Goal: Task Accomplishment & Management: Manage account settings

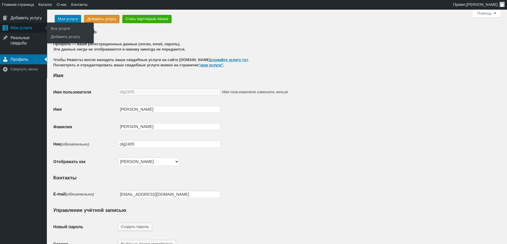
click at [24, 30] on div "Мои услуги" at bounding box center [23, 28] width 47 height 10
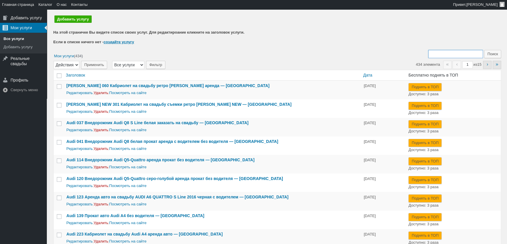
click at [443, 52] on input "Поиск:" at bounding box center [455, 54] width 55 height 8
type input "265"
click at [484, 50] on input "Поиск" at bounding box center [492, 54] width 17 height 8
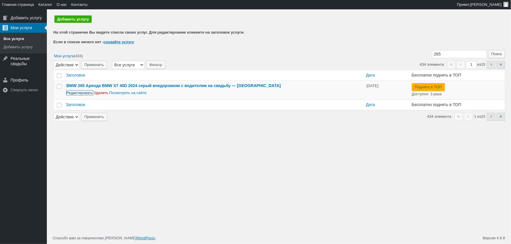
click at [83, 91] on link "Редактировать" at bounding box center [79, 93] width 26 height 4
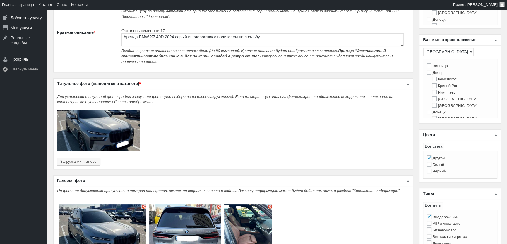
scroll to position [160, 0]
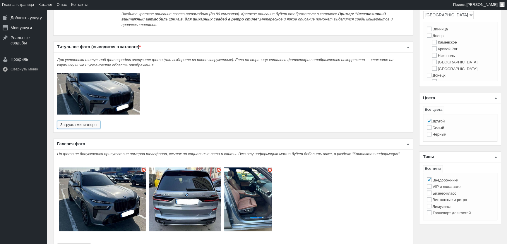
click at [92, 123] on button "Загрузка миниатюры" at bounding box center [78, 125] width 43 height 8
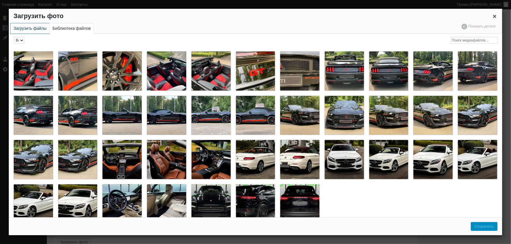
click at [37, 28] on link "Загрузить файлы" at bounding box center [30, 28] width 39 height 10
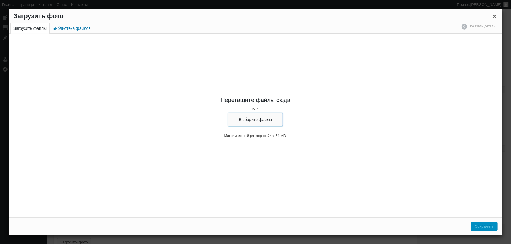
click at [263, 124] on button "Выберите файлы" at bounding box center [255, 119] width 55 height 13
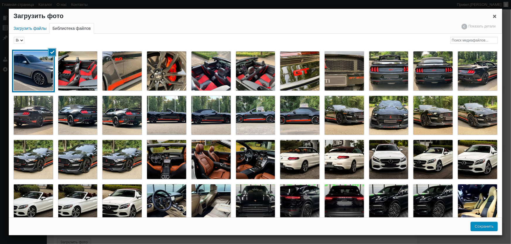
click at [485, 227] on button "Сохранить" at bounding box center [484, 227] width 27 height 9
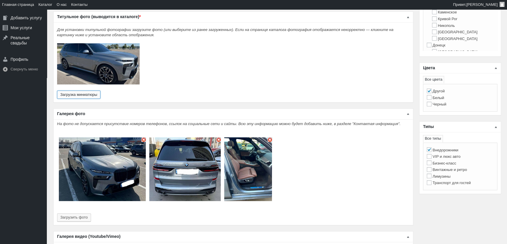
scroll to position [240, 0]
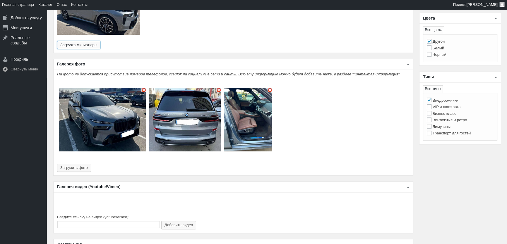
click at [143, 88] on img "Основное содержимое" at bounding box center [143, 90] width 5 height 5
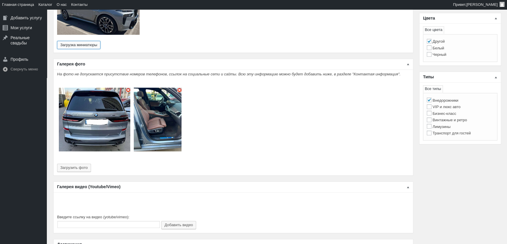
click at [143, 88] on img "Основное содержимое" at bounding box center [158, 120] width 48 height 64
click at [128, 88] on img "Основное содержимое" at bounding box center [128, 90] width 5 height 5
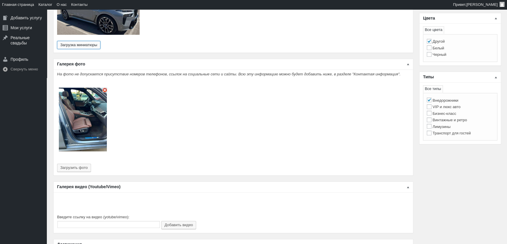
click at [103, 88] on img "Основное содержимое" at bounding box center [104, 90] width 5 height 5
type input "0"
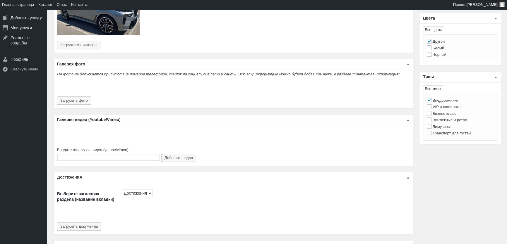
click at [78, 91] on div "На фото не допускается присутствие номеров телефонов, ссылок на социальные сети…" at bounding box center [234, 90] width 360 height 37
click at [78, 97] on button "Загрузить фото" at bounding box center [74, 101] width 34 height 8
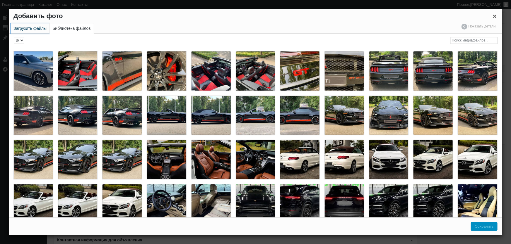
click at [26, 31] on link "Загрузить файлы" at bounding box center [30, 28] width 39 height 10
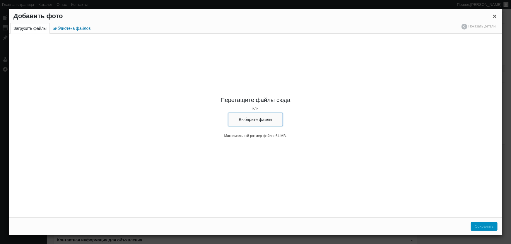
click at [267, 118] on button "Выберите файлы" at bounding box center [255, 119] width 55 height 13
type input "C:\fakepath\Аренда BMW X7 с водителем на свадьбу трансфер, съемки, прокат х7, а…"
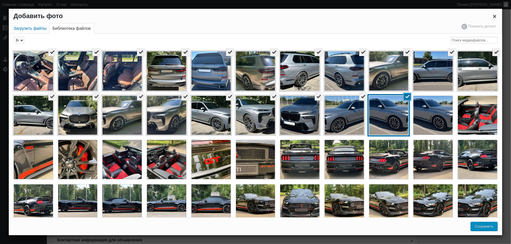
drag, startPoint x: 497, startPoint y: 228, endPoint x: 356, endPoint y: 76, distance: 207.2
click at [497, 228] on button "Сохранить" at bounding box center [484, 227] width 27 height 9
type input "20"
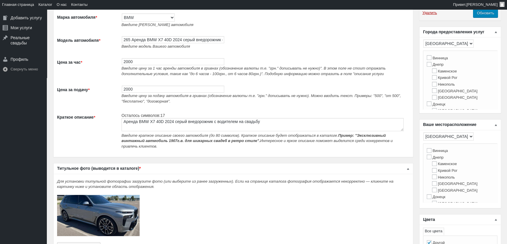
scroll to position [0, 0]
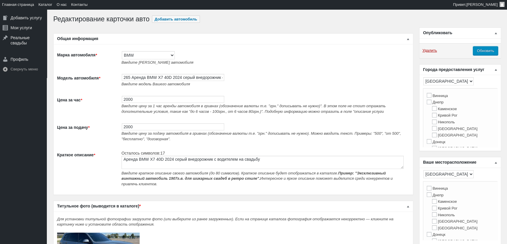
click at [492, 51] on input "Обновить" at bounding box center [485, 51] width 25 height 9
click at [487, 48] on input "Обновить" at bounding box center [485, 51] width 25 height 9
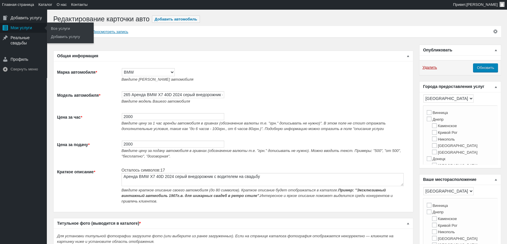
click at [32, 31] on div "Мои услуги" at bounding box center [23, 28] width 47 height 10
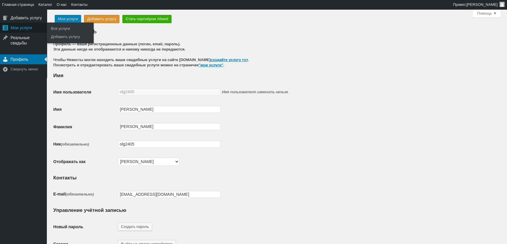
click at [21, 27] on div "Мои услуги" at bounding box center [23, 28] width 47 height 10
